Goal: Download file/media

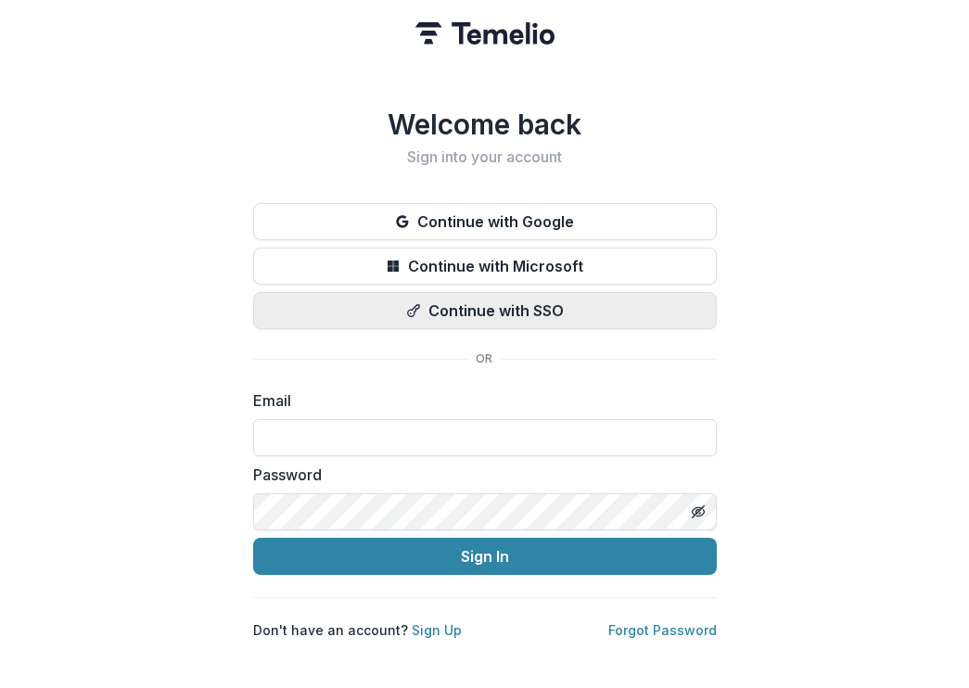
click at [410, 303] on icon "button" at bounding box center [413, 310] width 15 height 15
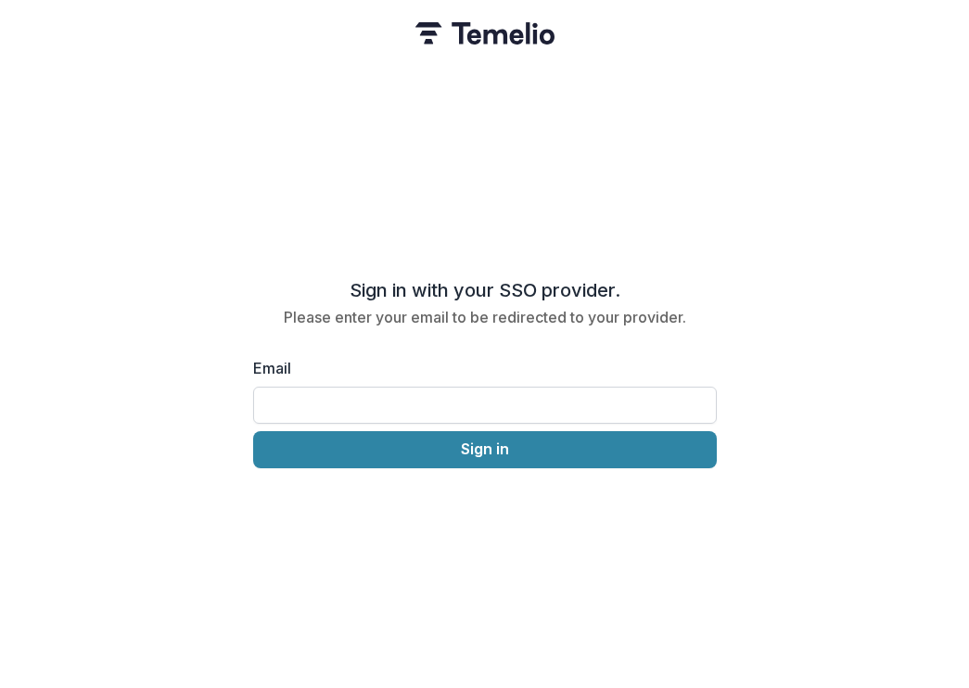
click at [383, 387] on input "Email" at bounding box center [485, 405] width 464 height 37
type input "**********"
click at [380, 479] on div "**********" at bounding box center [484, 344] width 969 height 688
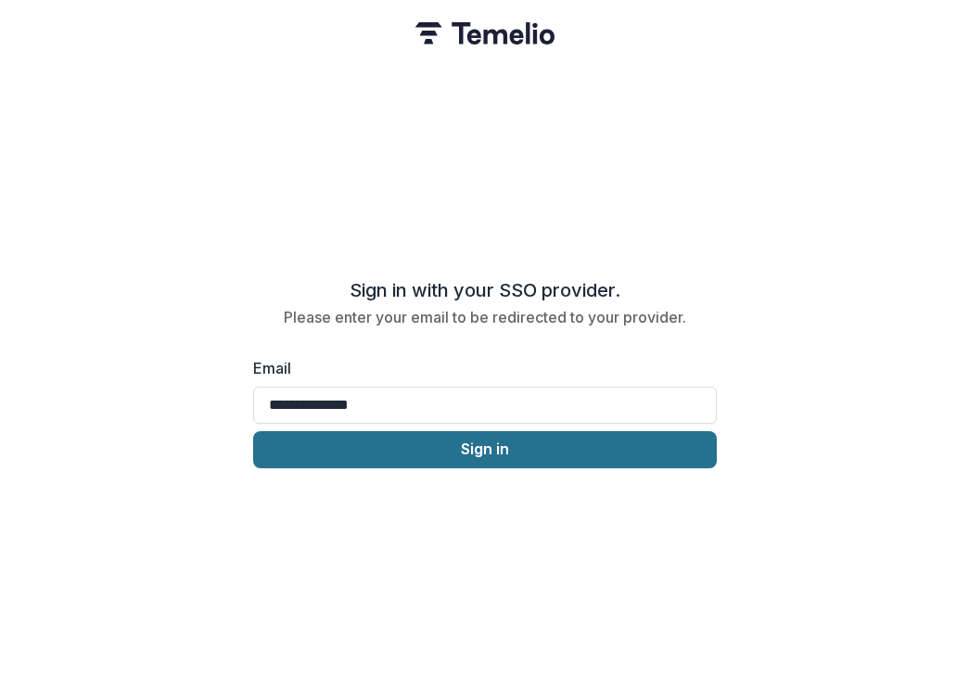
click at [380, 437] on button "Sign in" at bounding box center [485, 449] width 464 height 37
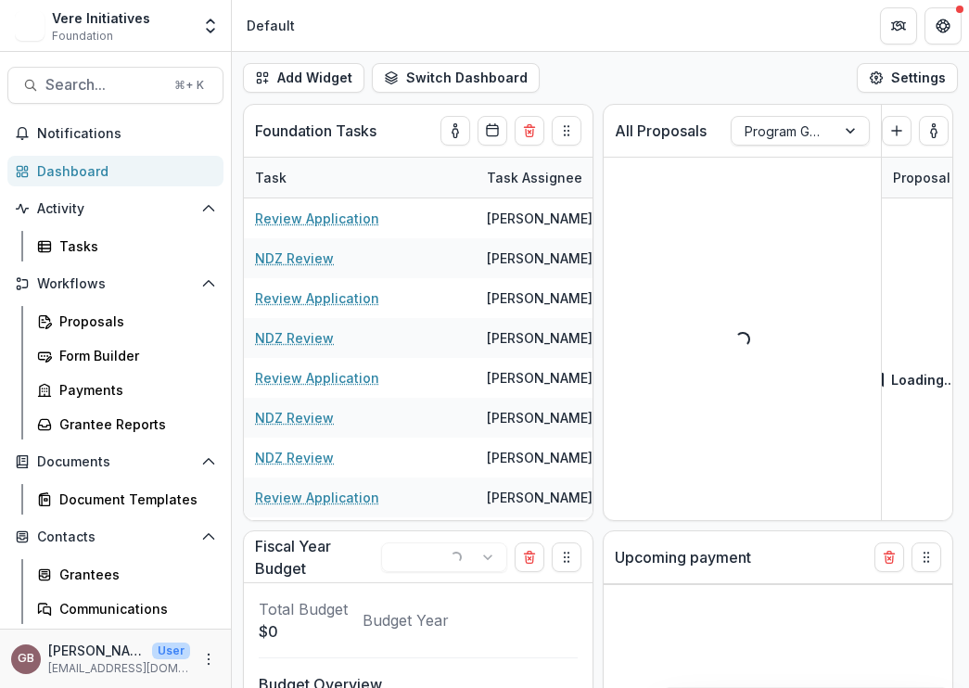
select select "******"
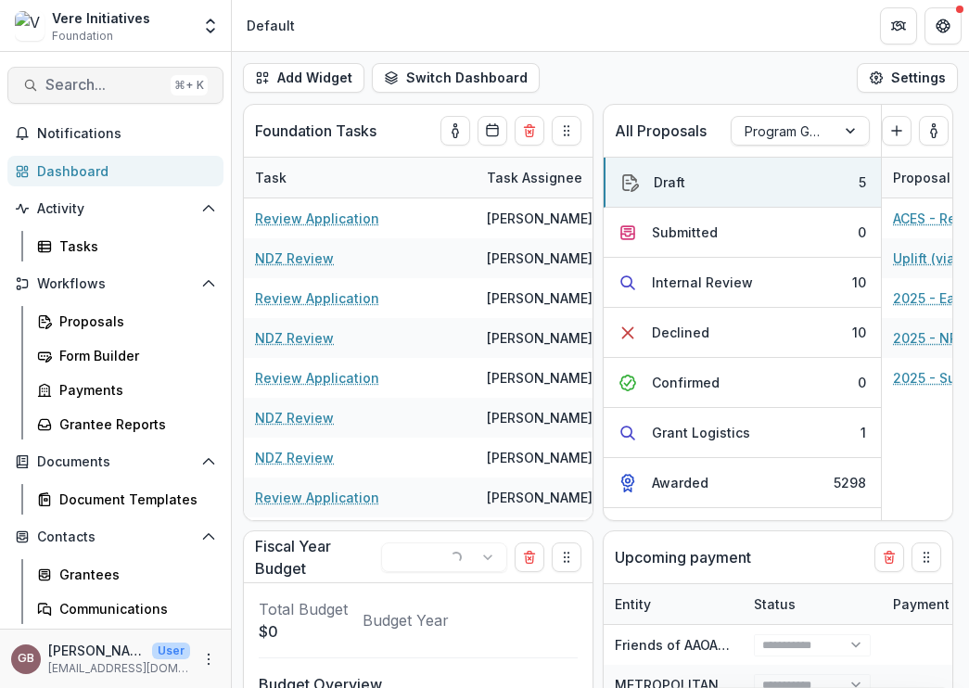
click at [104, 71] on button "Search... ⌘ + K" at bounding box center [115, 85] width 216 height 37
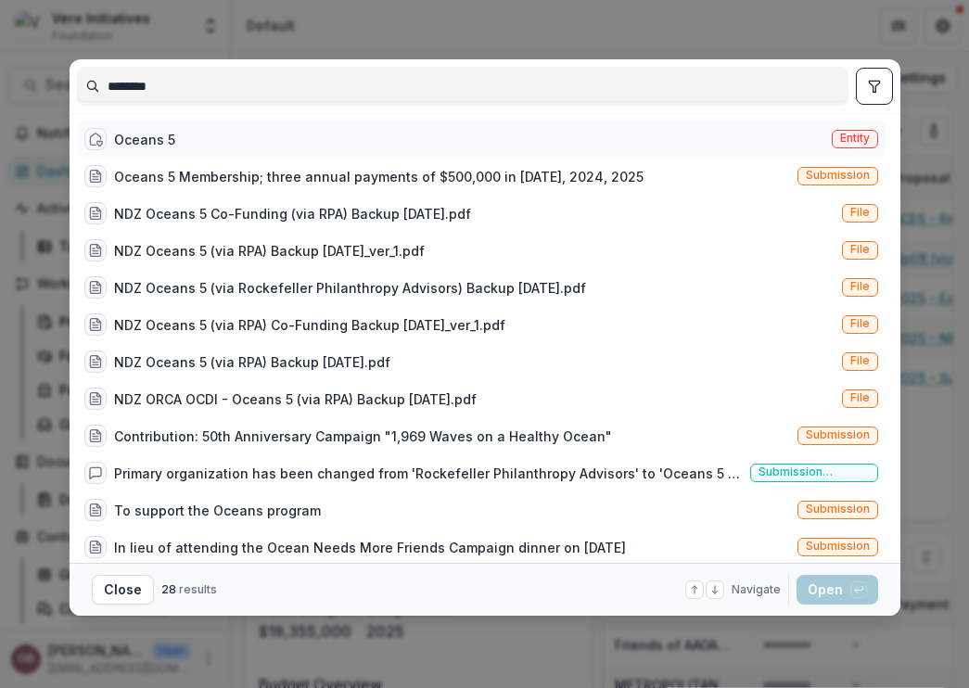
type input "********"
click at [139, 140] on div "Oceans 5" at bounding box center [144, 139] width 61 height 19
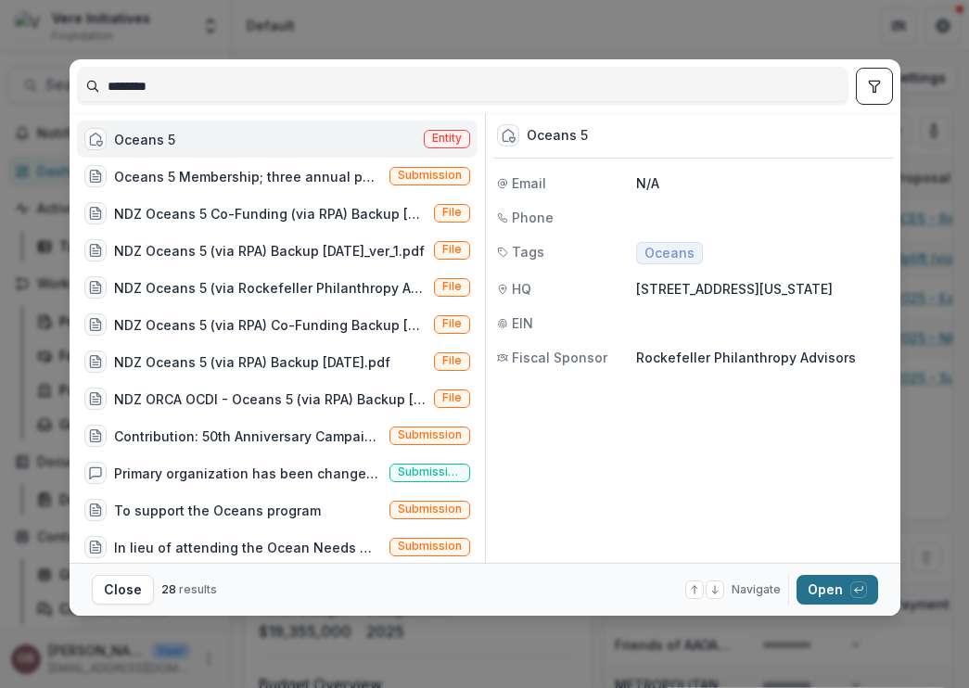
click at [850, 582] on span "button" at bounding box center [858, 589] width 17 height 17
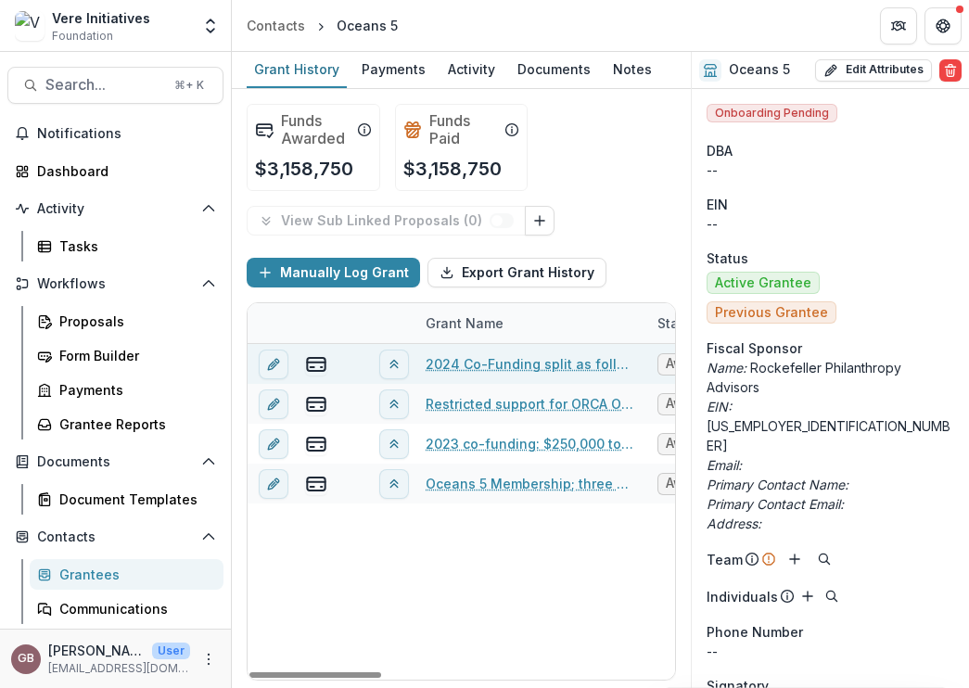
click at [535, 365] on link "2024 Co-Funding split as follows: Por El Mar ($30,000); Oceana ($95,000); DSCC …" at bounding box center [531, 363] width 210 height 19
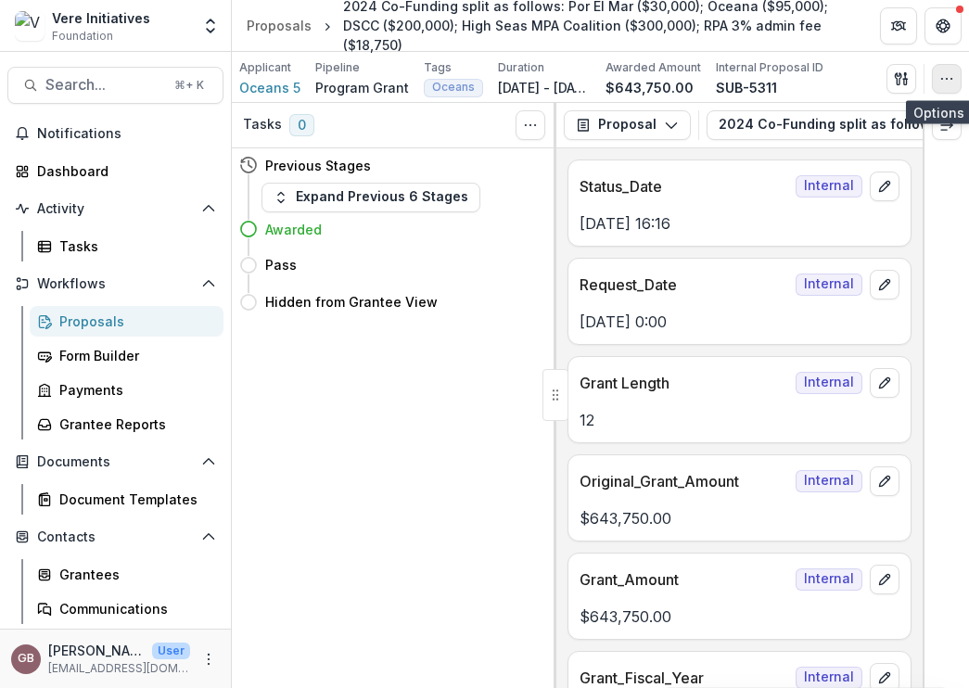
click at [940, 83] on icon "button" at bounding box center [946, 78] width 15 height 15
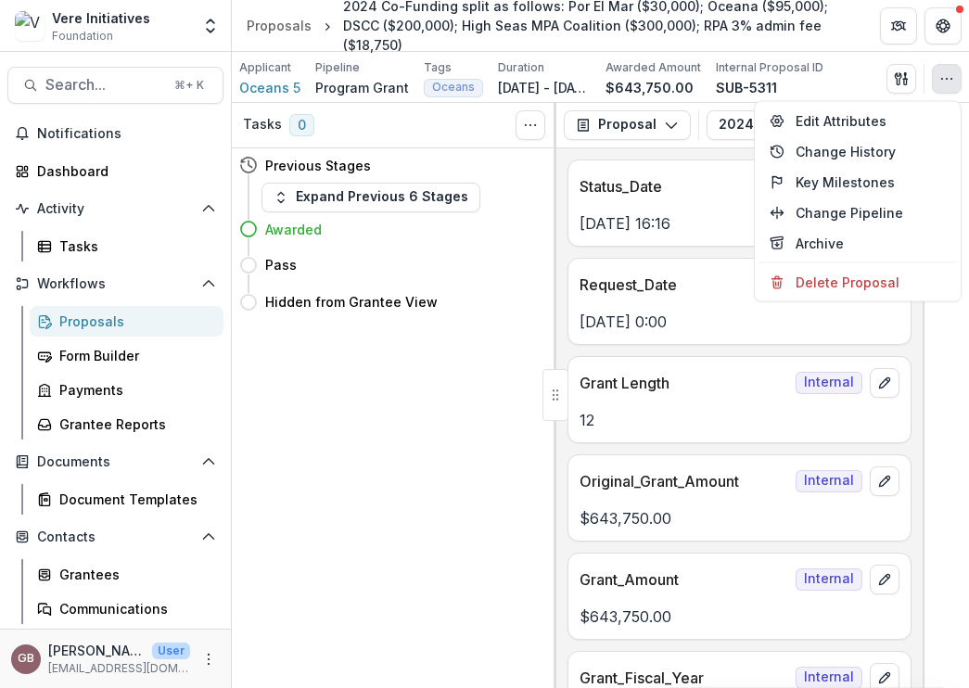
click at [940, 83] on icon "button" at bounding box center [946, 78] width 15 height 15
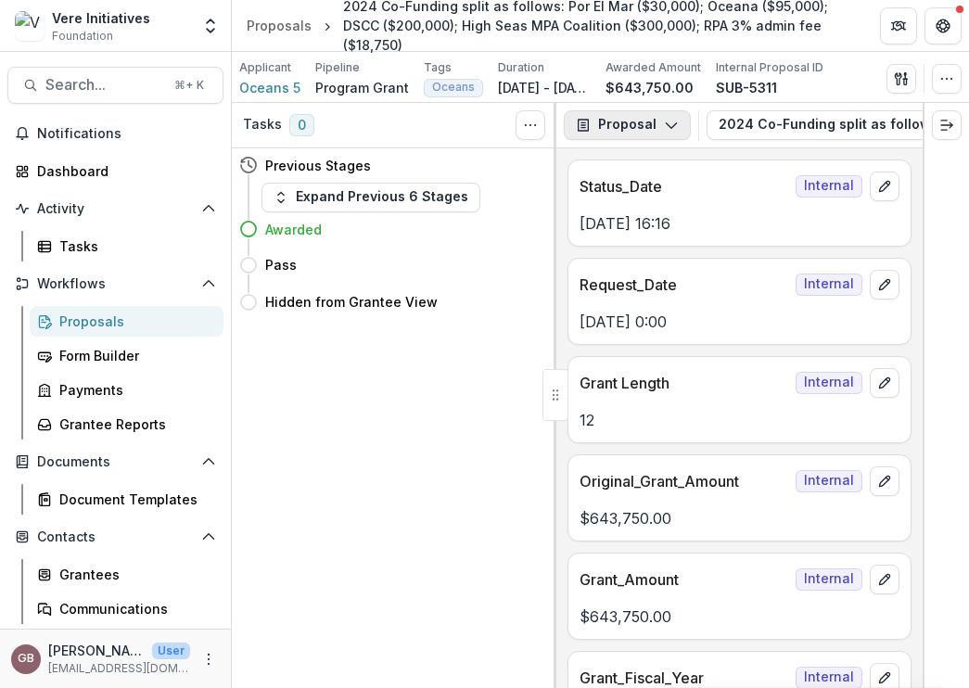
click at [579, 119] on icon "button" at bounding box center [583, 125] width 11 height 12
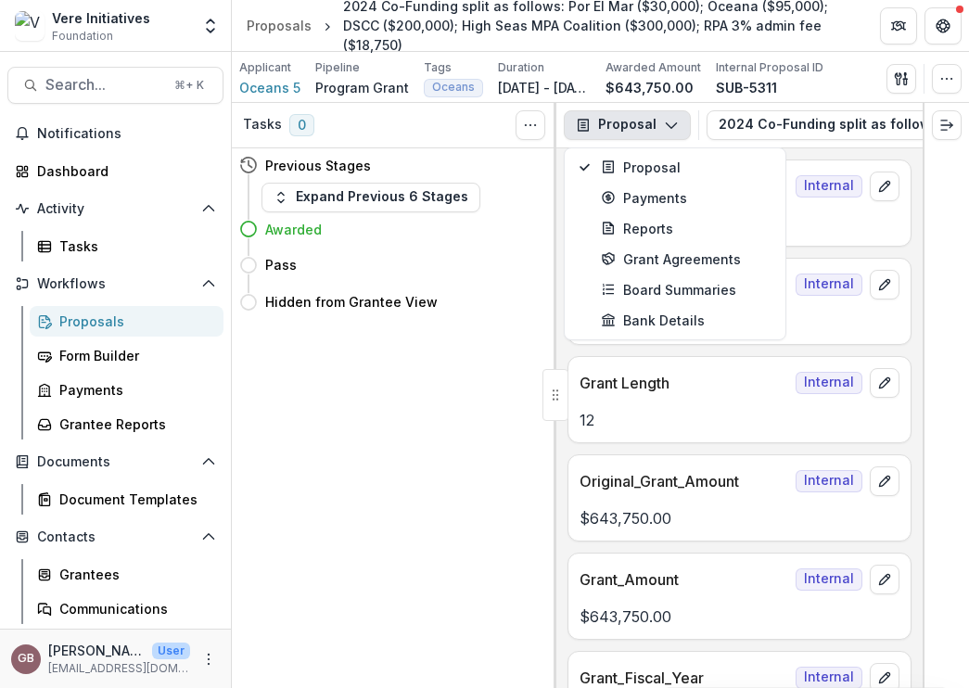
click at [581, 121] on icon "button" at bounding box center [583, 125] width 15 height 15
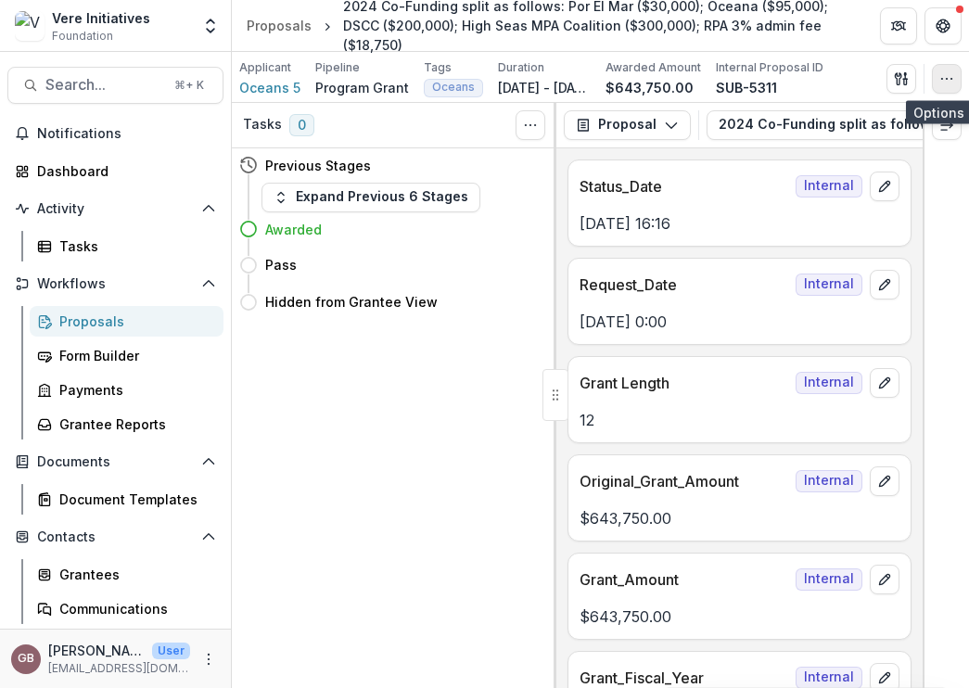
click at [942, 90] on button "button" at bounding box center [947, 79] width 30 height 30
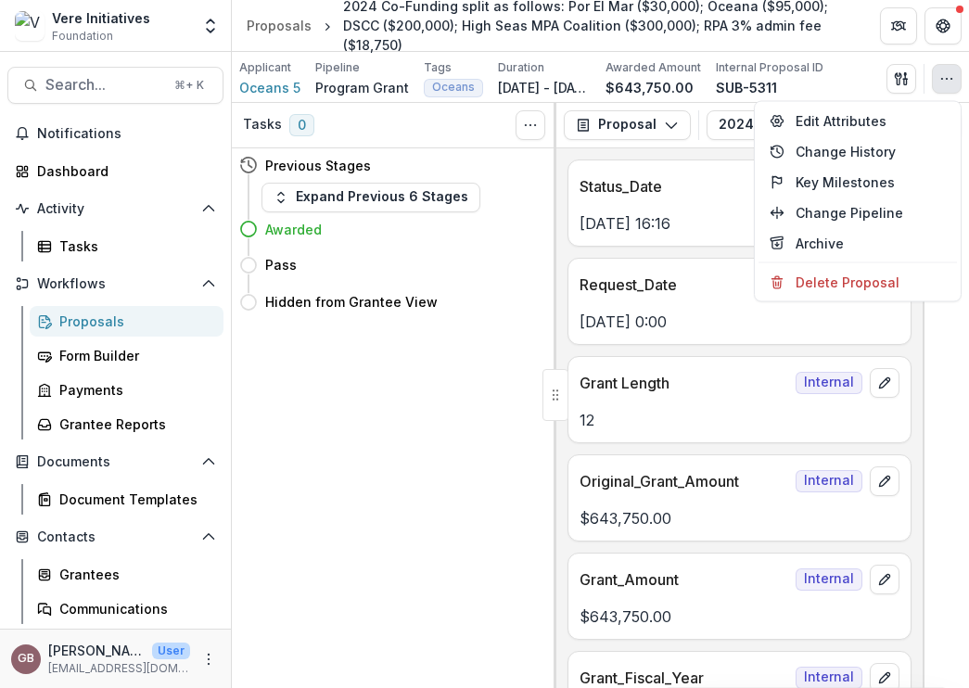
click at [942, 90] on button "button" at bounding box center [947, 79] width 30 height 30
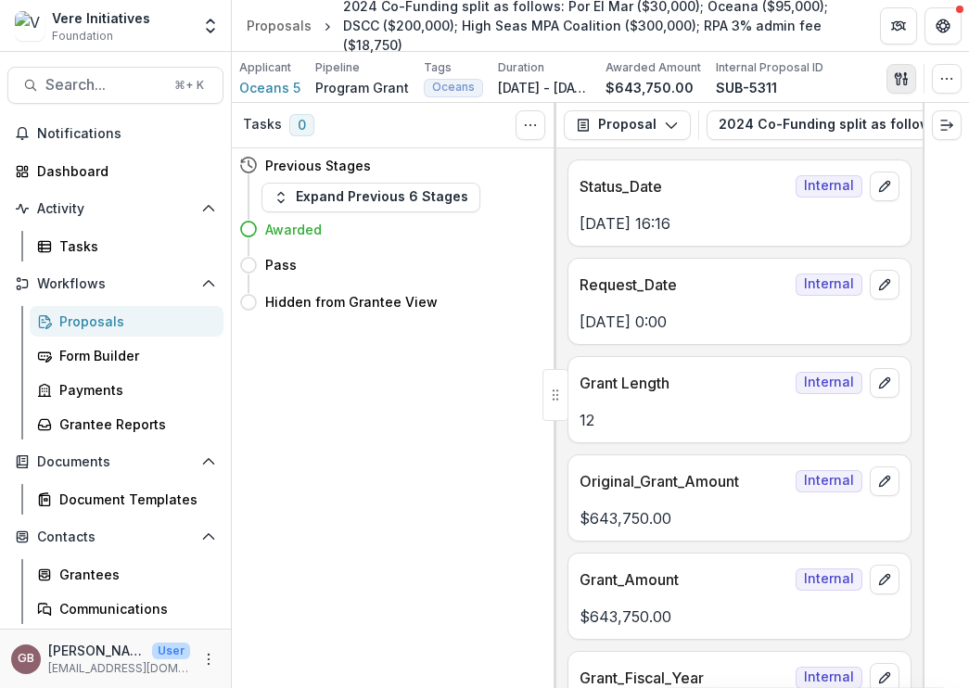
click at [909, 82] on button "button" at bounding box center [902, 79] width 30 height 30
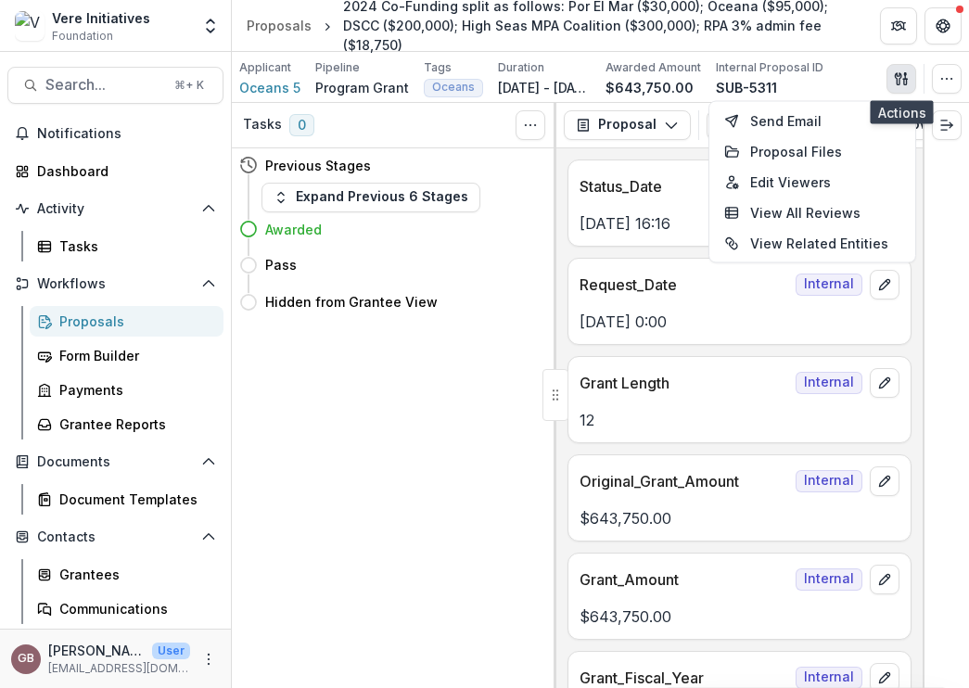
click at [909, 83] on button "button" at bounding box center [902, 79] width 30 height 30
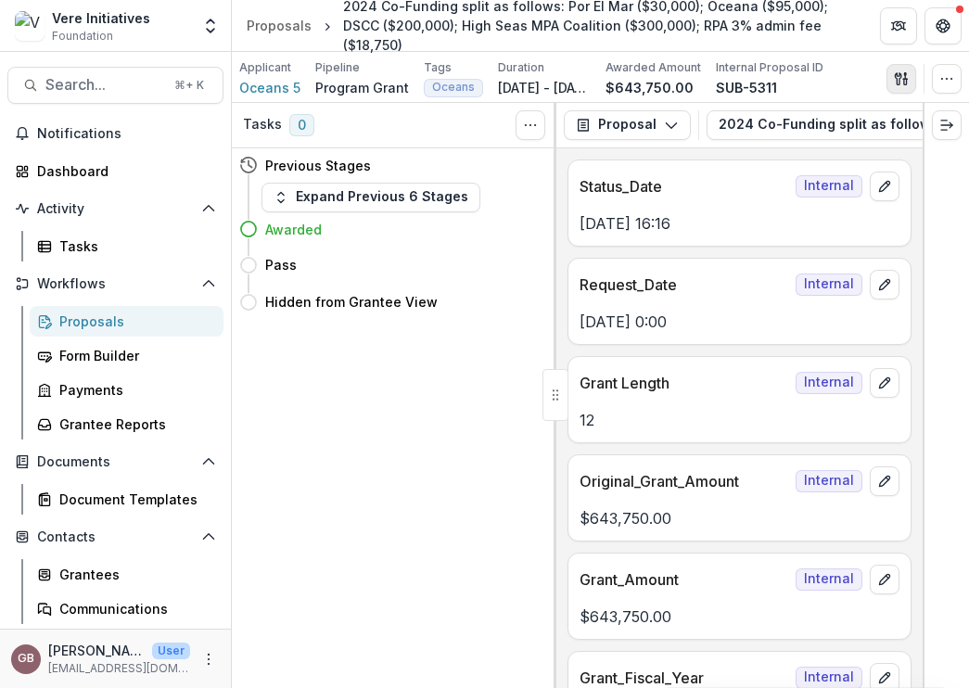
click at [909, 83] on button "button" at bounding box center [902, 79] width 30 height 30
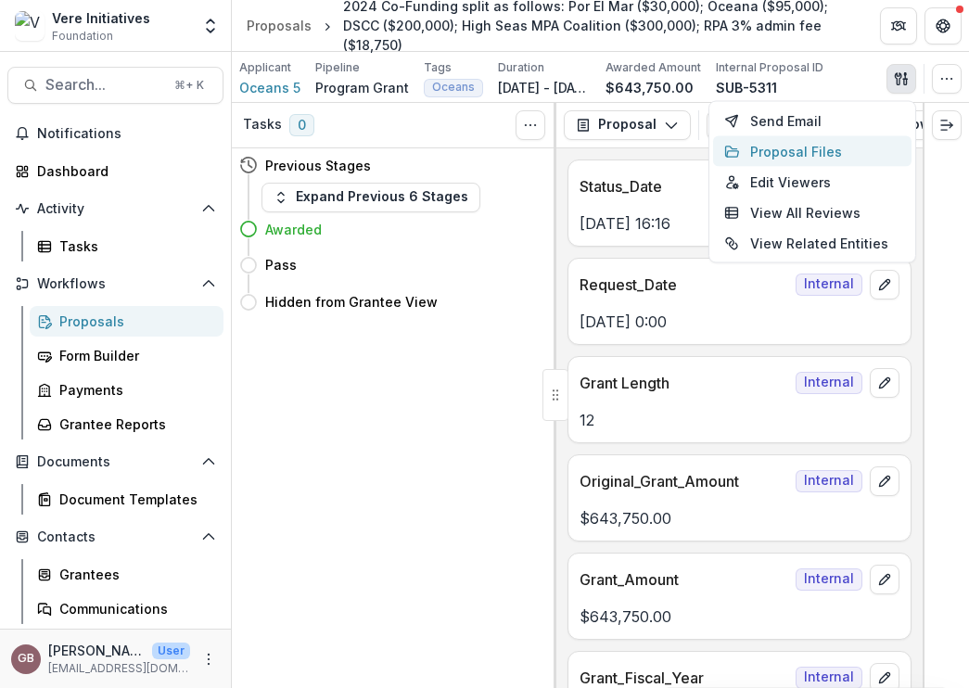
click at [862, 145] on button "Proposal Files" at bounding box center [812, 151] width 198 height 31
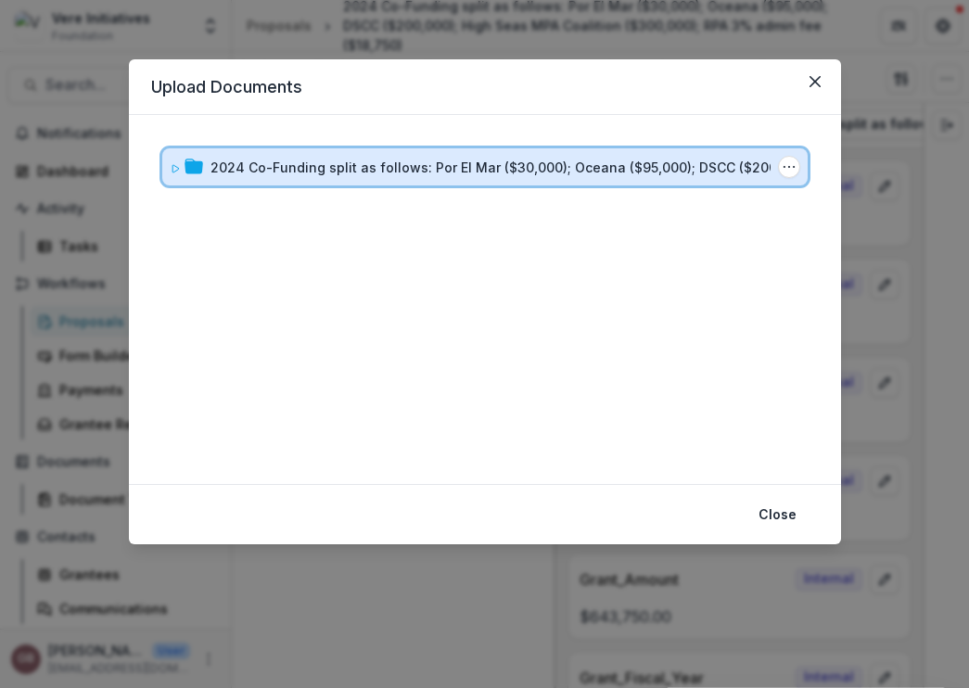
click at [490, 150] on div "2024 Co-Funding split as follows: Por El Mar ($30,000); Oceana ($95,000); DSCC …" at bounding box center [484, 166] width 645 height 37
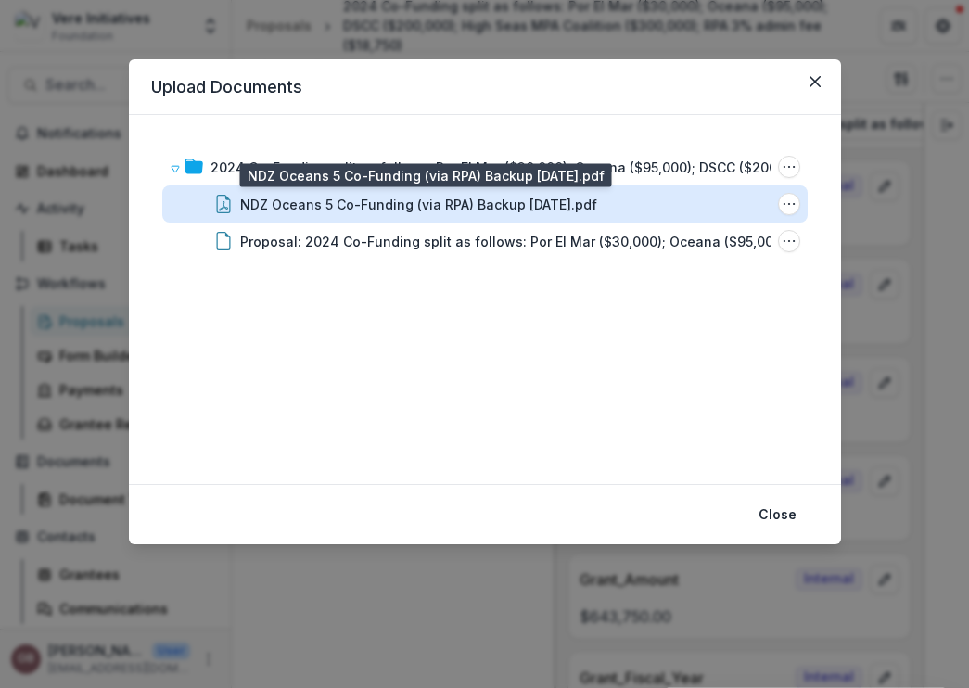
click at [464, 206] on div "NDZ Oceans 5 Co-Funding (via RPA) Backup 12.2.24.pdf" at bounding box center [418, 204] width 357 height 19
